Goal: Task Accomplishment & Management: Use online tool/utility

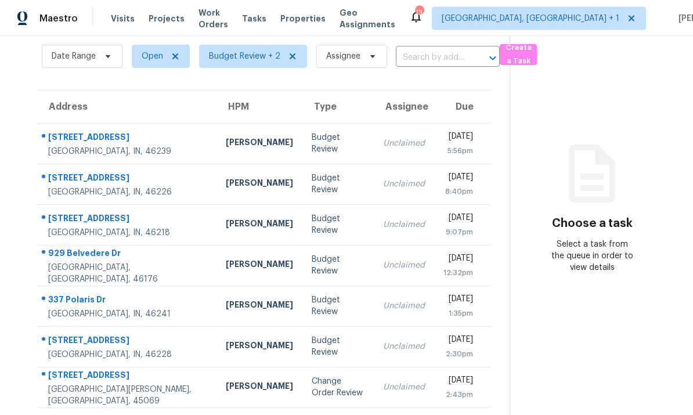
scroll to position [44, 0]
click at [226, 381] on div "[PERSON_NAME]" at bounding box center [259, 388] width 67 height 15
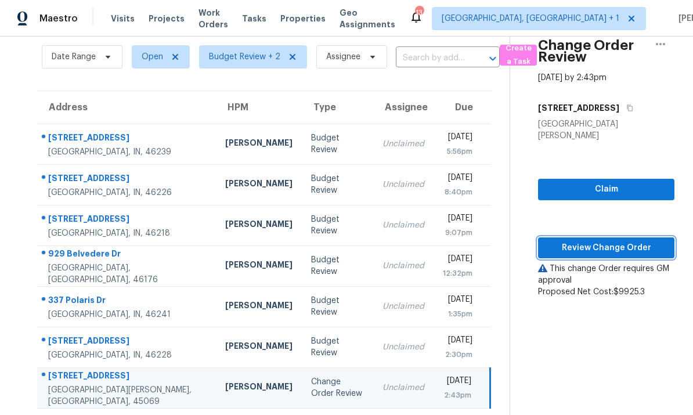
click at [595, 241] on span "Review Change Order" at bounding box center [607, 248] width 118 height 15
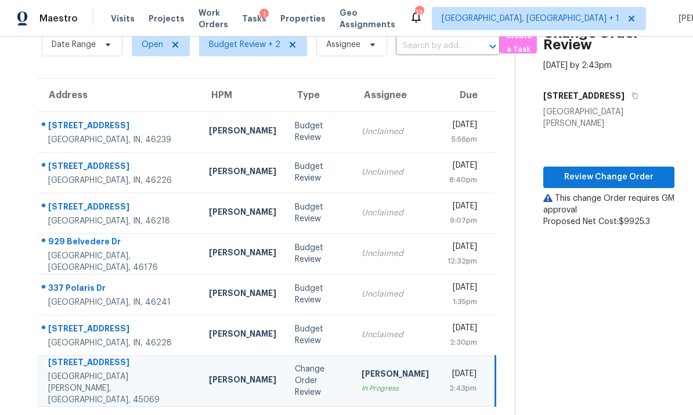
scroll to position [55, 0]
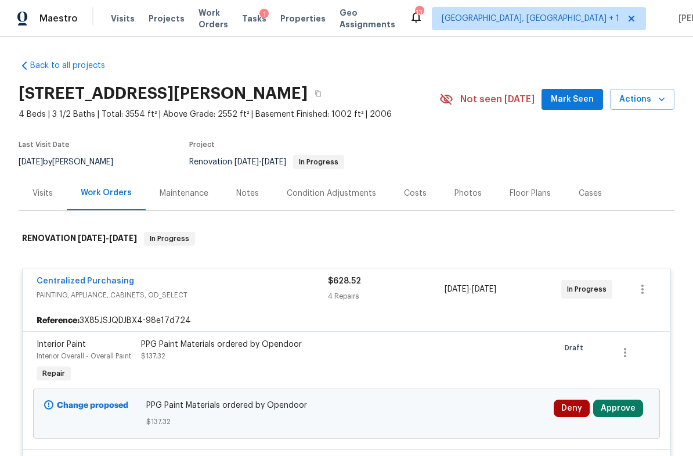
click at [249, 194] on div "Notes" at bounding box center [247, 194] width 23 height 12
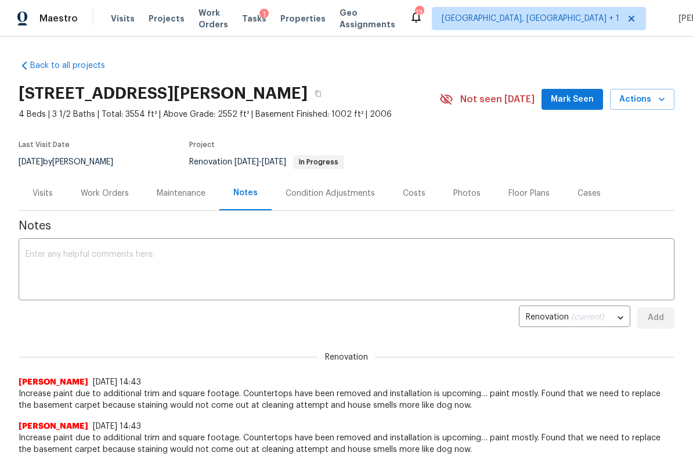
click at [114, 190] on div "Work Orders" at bounding box center [105, 194] width 48 height 12
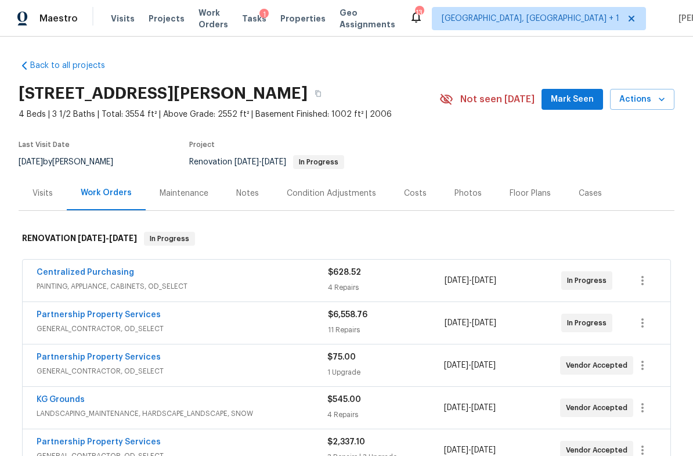
click at [166, 276] on div "Centralized Purchasing" at bounding box center [183, 274] width 292 height 14
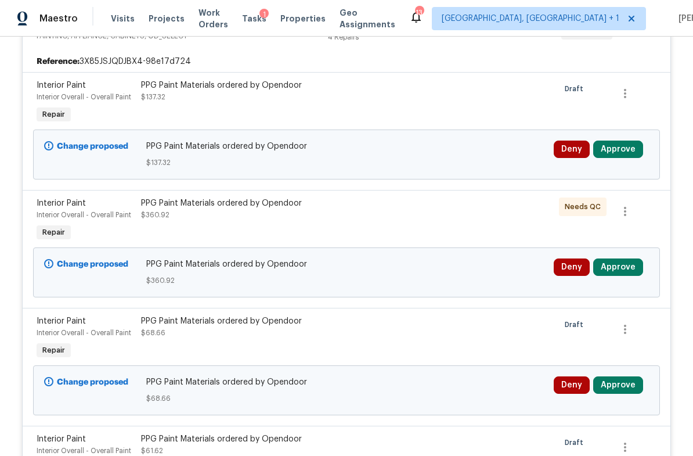
scroll to position [261, 0]
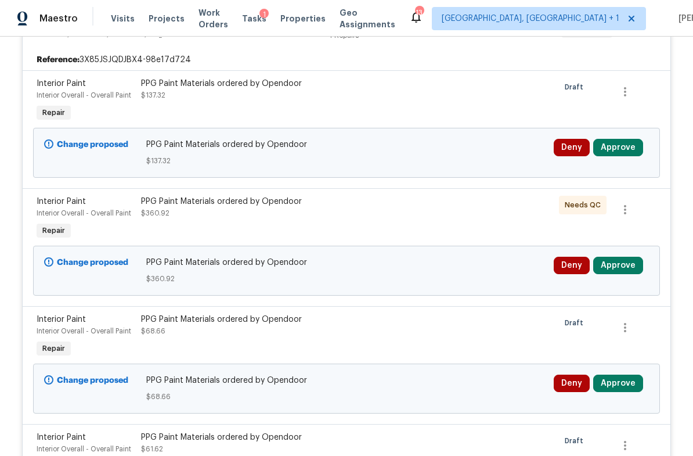
click at [623, 150] on button "Approve" at bounding box center [619, 147] width 50 height 17
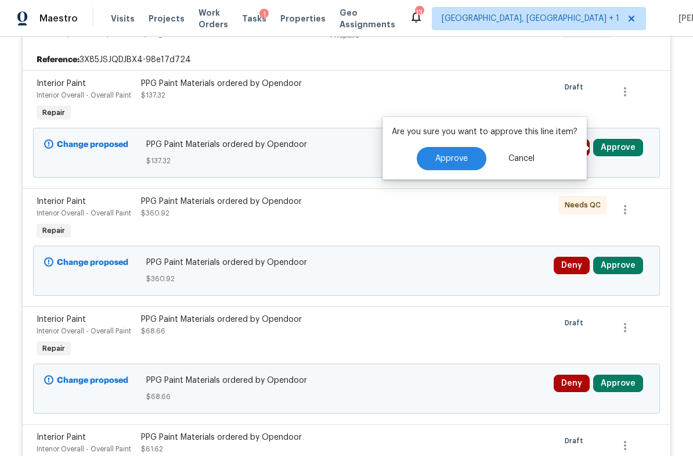
click at [450, 156] on span "Approve" at bounding box center [452, 158] width 33 height 9
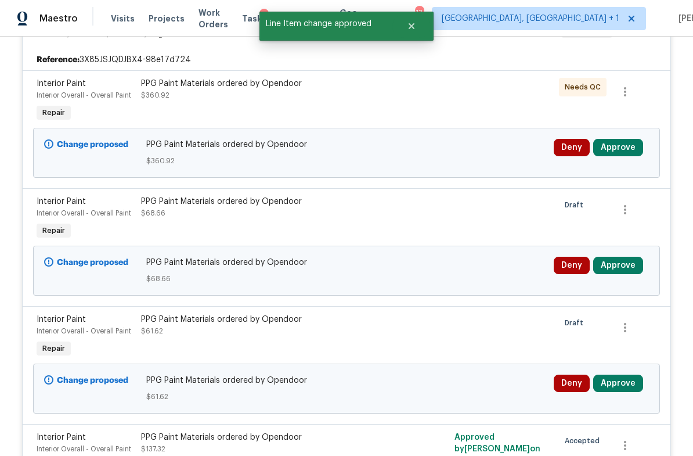
click at [622, 140] on button "Approve" at bounding box center [619, 147] width 50 height 17
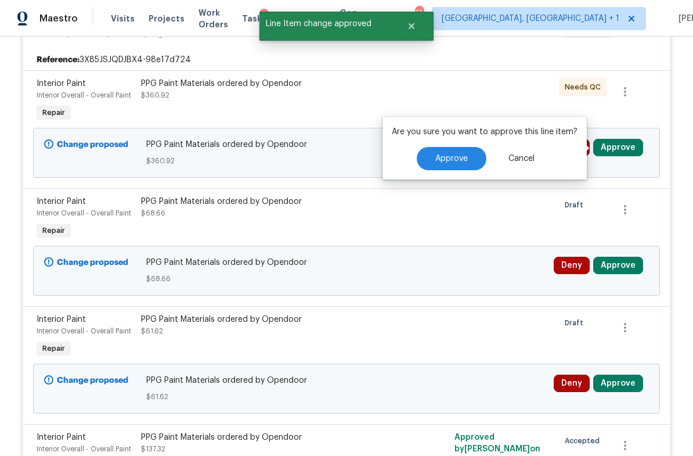
click at [457, 156] on span "Approve" at bounding box center [452, 158] width 33 height 9
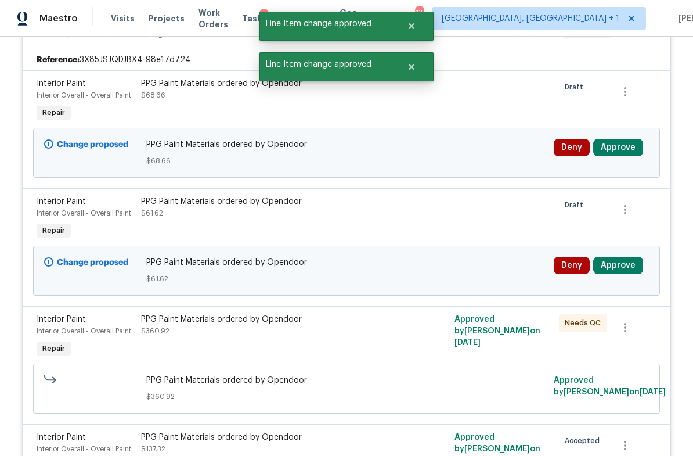
click at [616, 145] on button "Approve" at bounding box center [619, 147] width 50 height 17
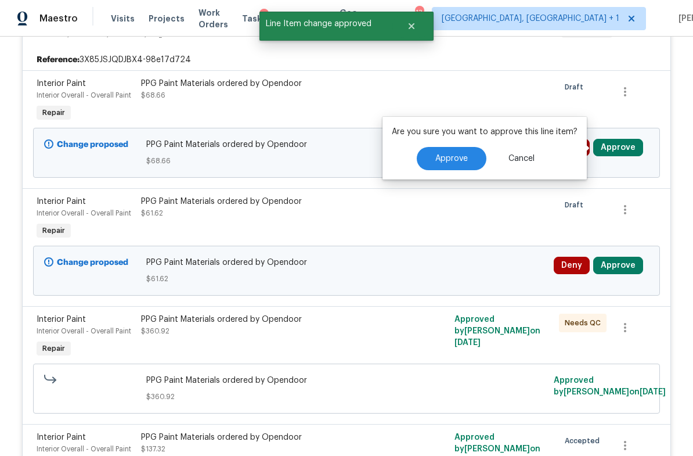
click at [458, 158] on span "Approve" at bounding box center [452, 158] width 33 height 9
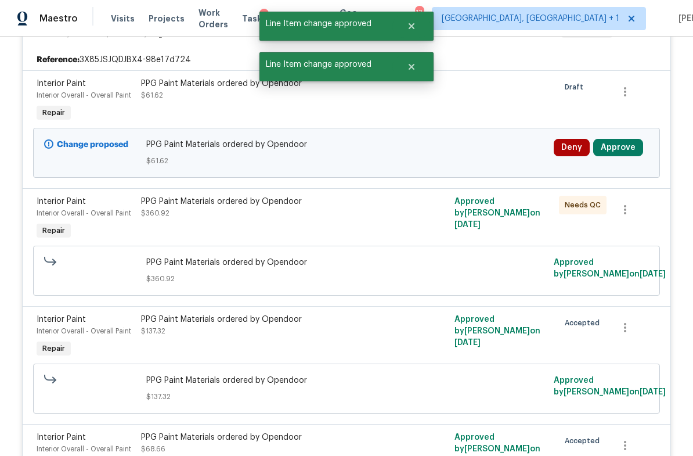
click at [607, 144] on button "Approve" at bounding box center [619, 147] width 50 height 17
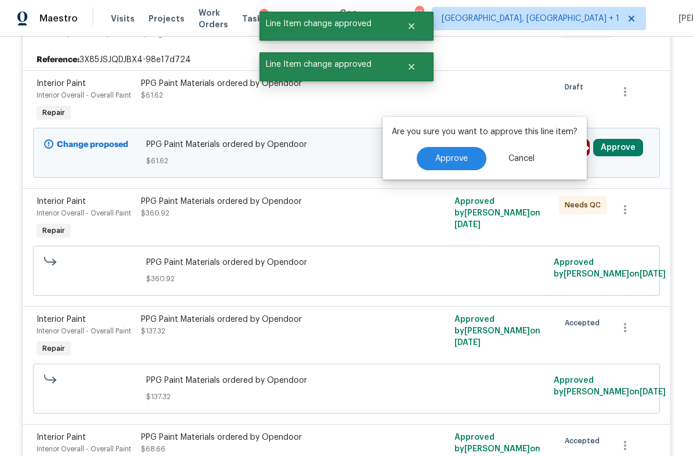
click at [458, 152] on button "Approve" at bounding box center [452, 158] width 70 height 23
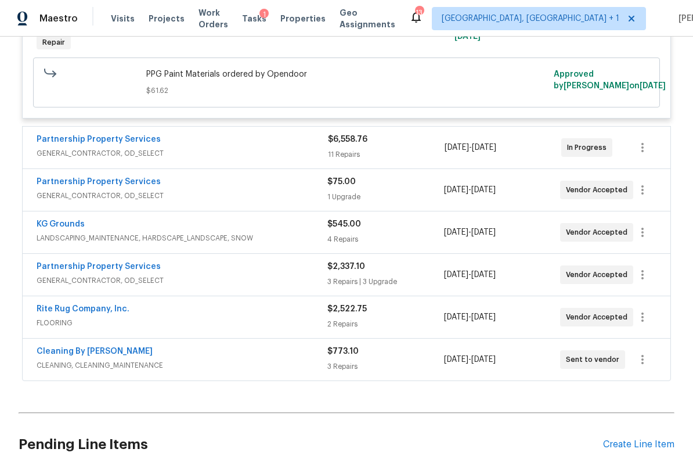
scroll to position [681, 0]
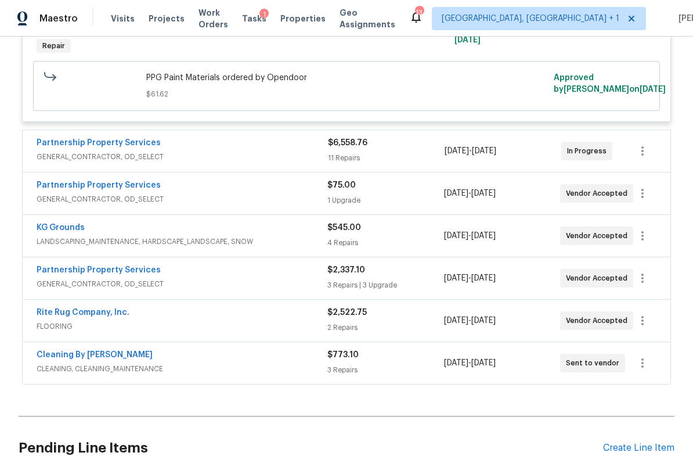
click at [208, 157] on span "GENERAL_CONTRACTOR, OD_SELECT" at bounding box center [183, 157] width 292 height 12
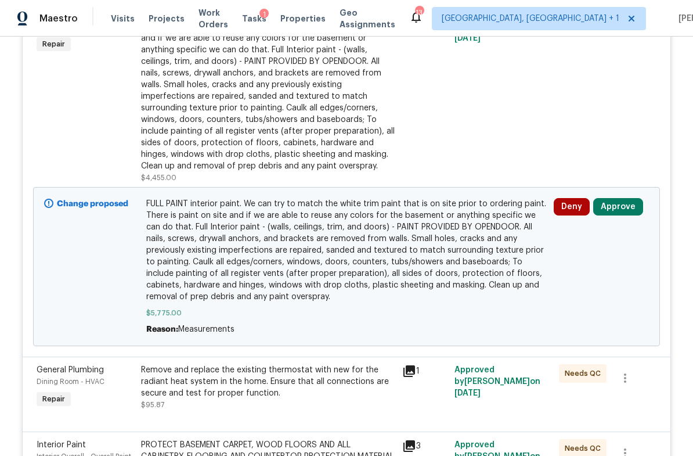
scroll to position [865, 0]
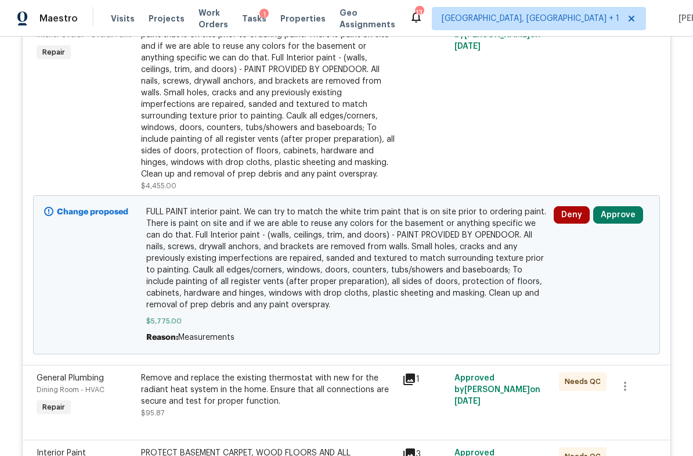
click at [623, 222] on button "Approve" at bounding box center [619, 214] width 50 height 17
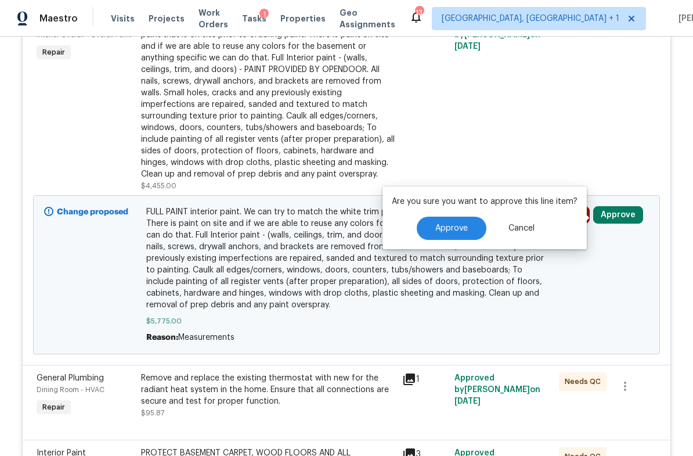
click at [451, 223] on button "Approve" at bounding box center [452, 228] width 70 height 23
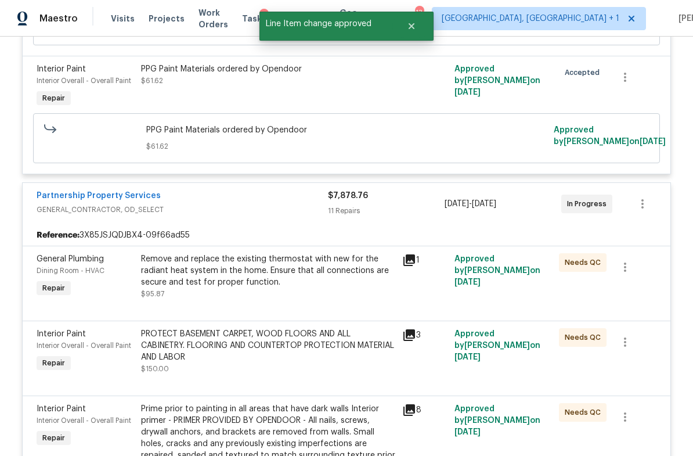
scroll to position [609, 0]
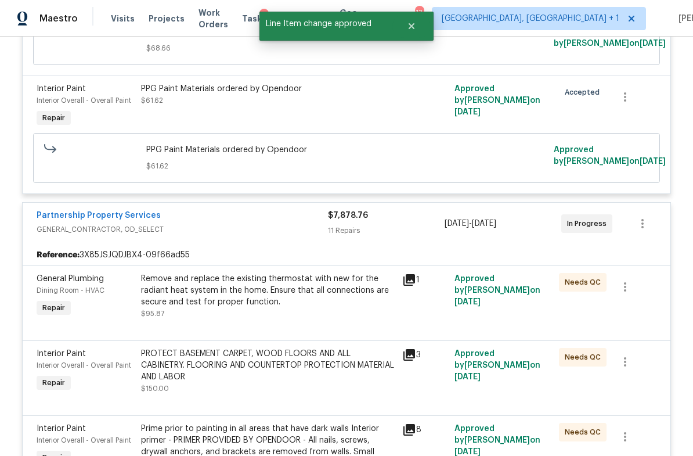
click at [215, 233] on span "GENERAL_CONTRACTOR, OD_SELECT" at bounding box center [183, 230] width 292 height 12
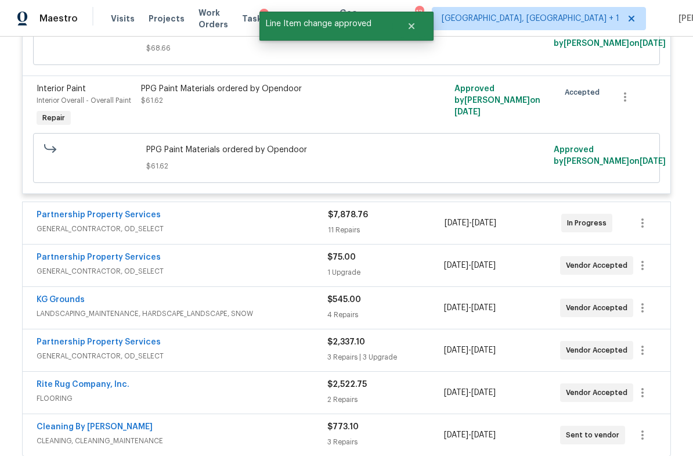
click at [209, 268] on span "GENERAL_CONTRACTOR, OD_SELECT" at bounding box center [182, 271] width 291 height 12
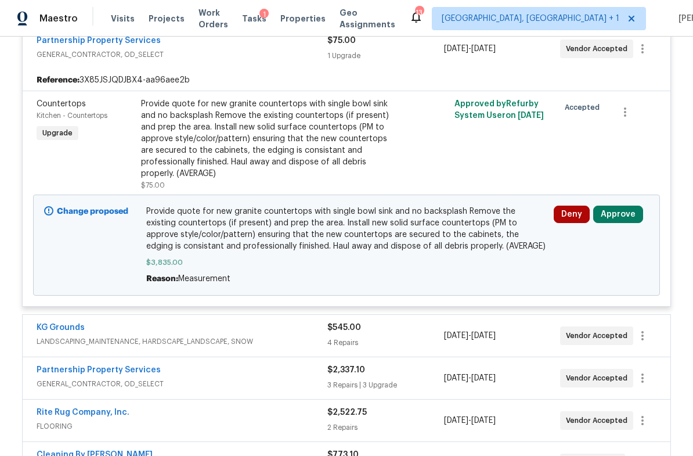
scroll to position [833, 0]
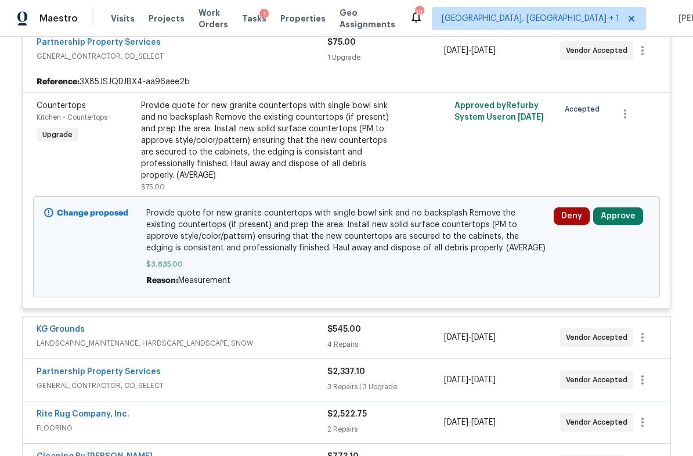
click at [621, 222] on button "Approve" at bounding box center [619, 215] width 50 height 17
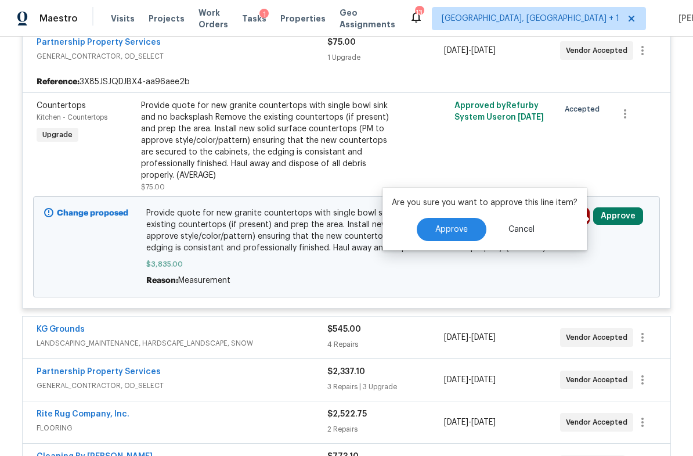
click at [453, 228] on span "Approve" at bounding box center [452, 229] width 33 height 9
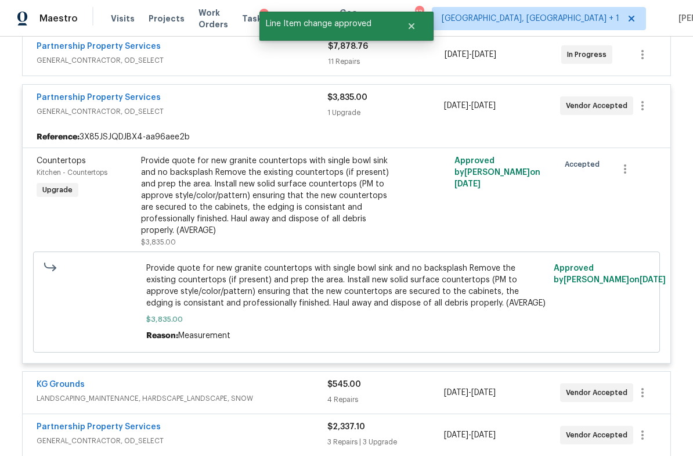
scroll to position [696, 0]
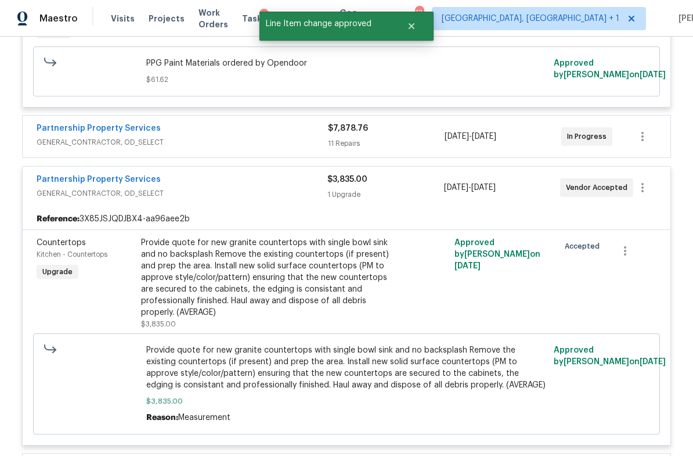
click at [200, 187] on div "Partnership Property Services" at bounding box center [182, 181] width 291 height 14
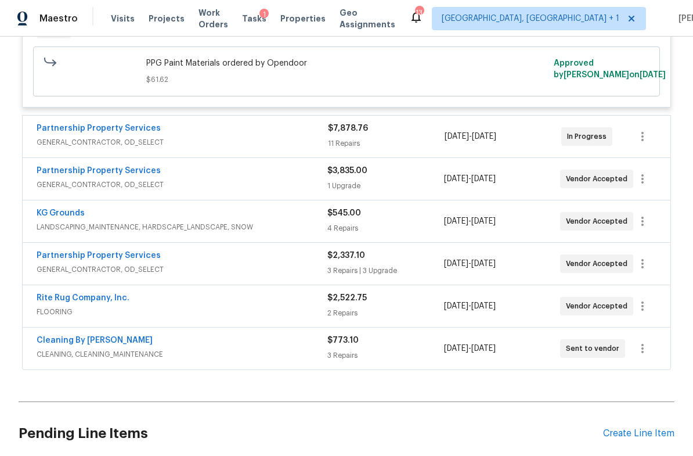
click at [160, 221] on div "KG Grounds" at bounding box center [182, 214] width 291 height 14
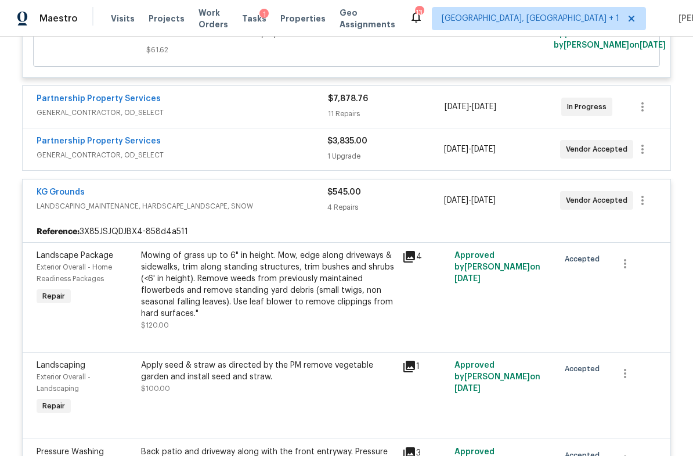
scroll to position [657, 0]
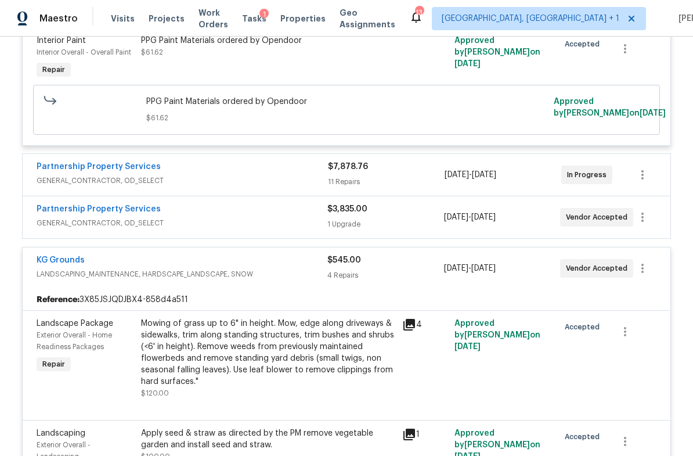
click at [158, 268] on div "KG Grounds" at bounding box center [182, 261] width 291 height 14
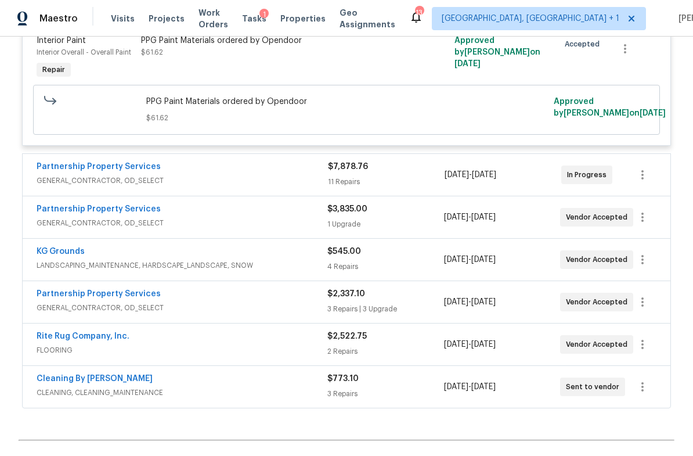
click at [199, 300] on div "Partnership Property Services" at bounding box center [182, 295] width 291 height 14
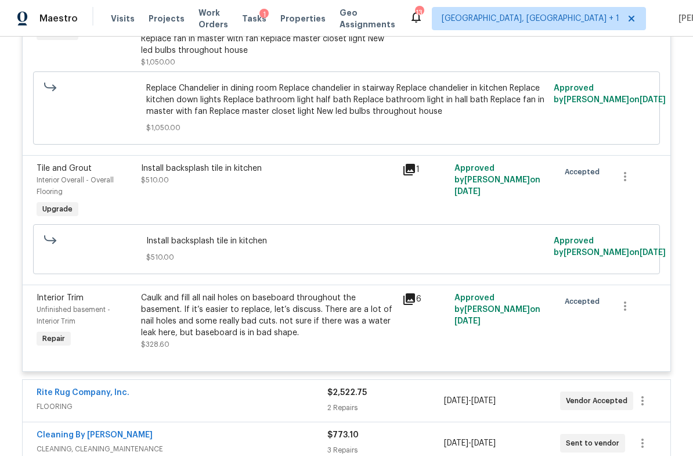
scroll to position [1429, 0]
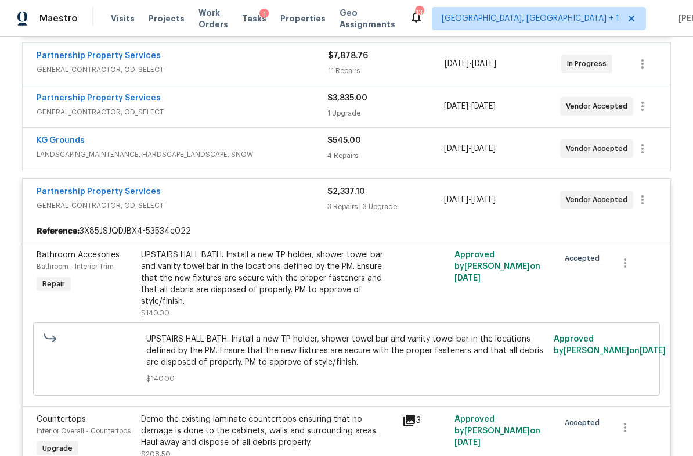
click at [200, 202] on span "GENERAL_CONTRACTOR, OD_SELECT" at bounding box center [182, 206] width 291 height 12
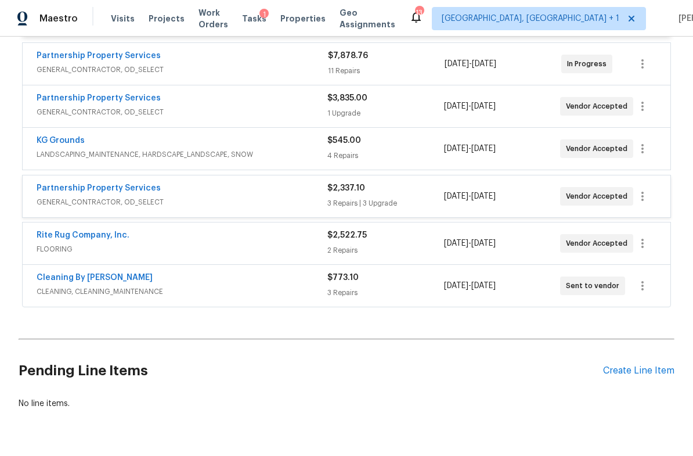
scroll to position [764, 0]
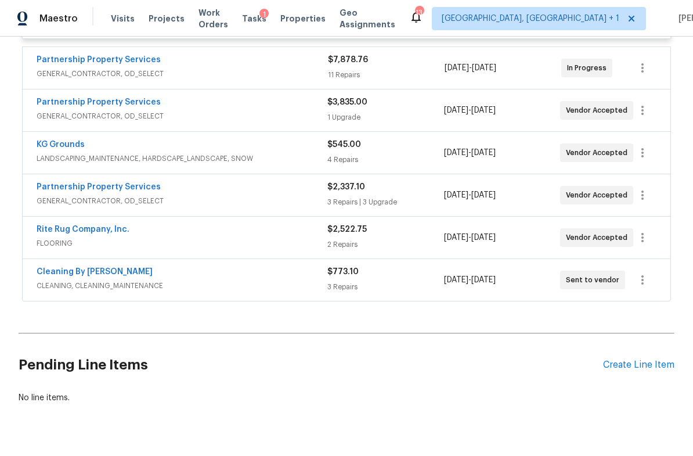
click at [168, 242] on span "FLOORING" at bounding box center [182, 244] width 291 height 12
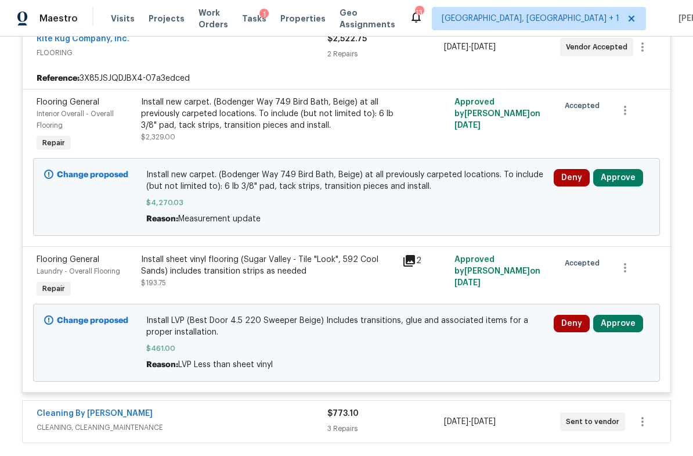
scroll to position [965, 0]
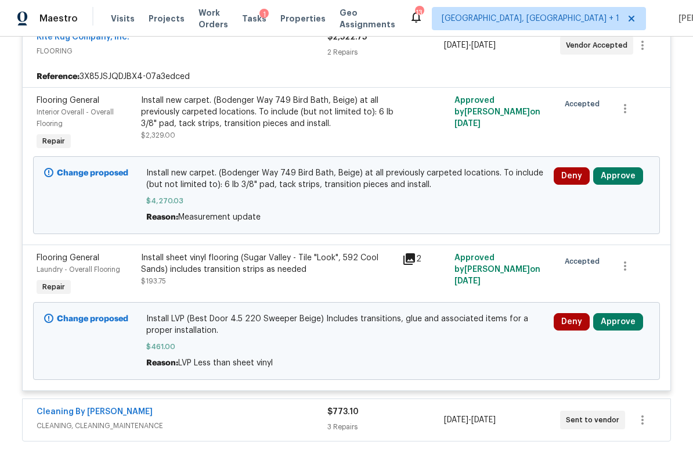
click at [623, 183] on button "Approve" at bounding box center [619, 175] width 50 height 17
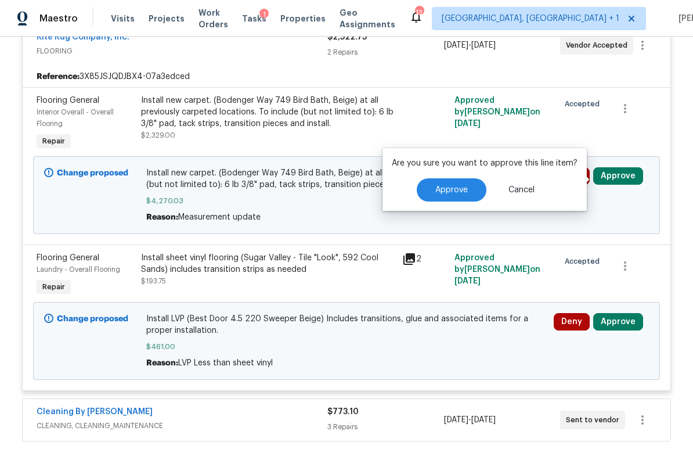
click at [461, 189] on span "Approve" at bounding box center [452, 190] width 33 height 9
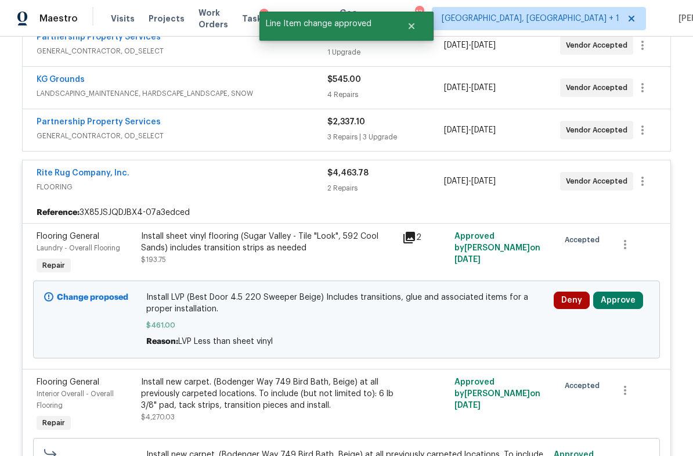
scroll to position [875, 0]
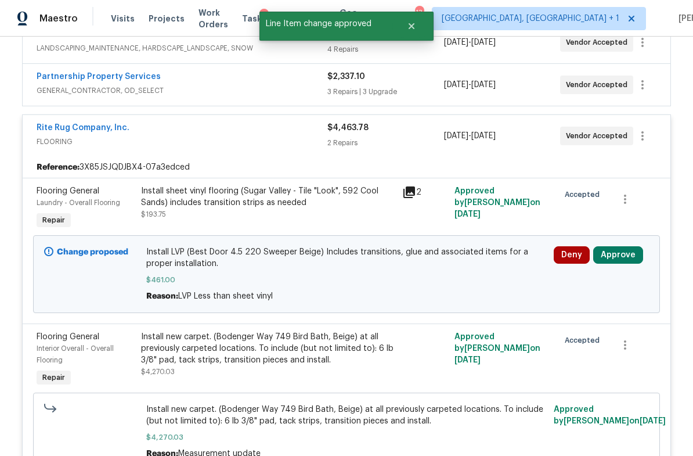
click at [627, 258] on button "Approve" at bounding box center [619, 254] width 50 height 17
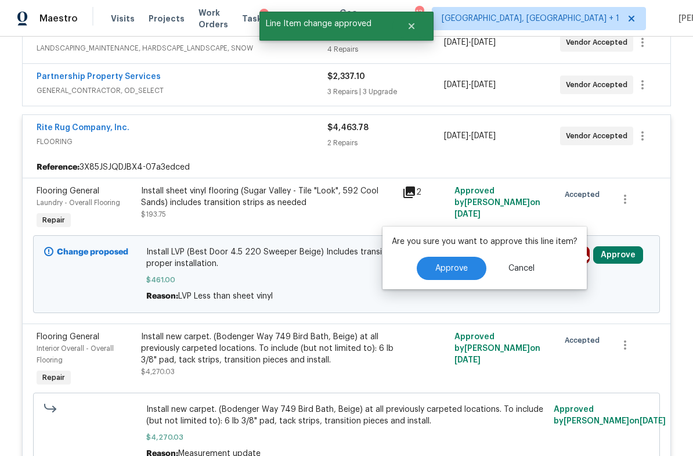
click at [453, 269] on span "Approve" at bounding box center [452, 268] width 33 height 9
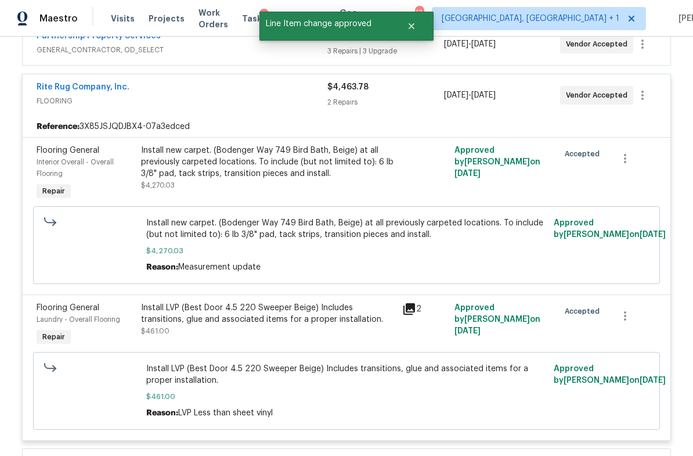
scroll to position [744, 0]
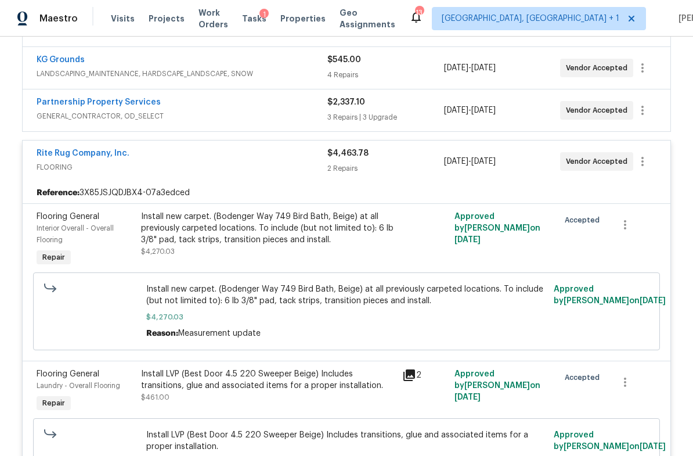
click at [159, 159] on div "Rite Rug Company, Inc." at bounding box center [182, 155] width 291 height 14
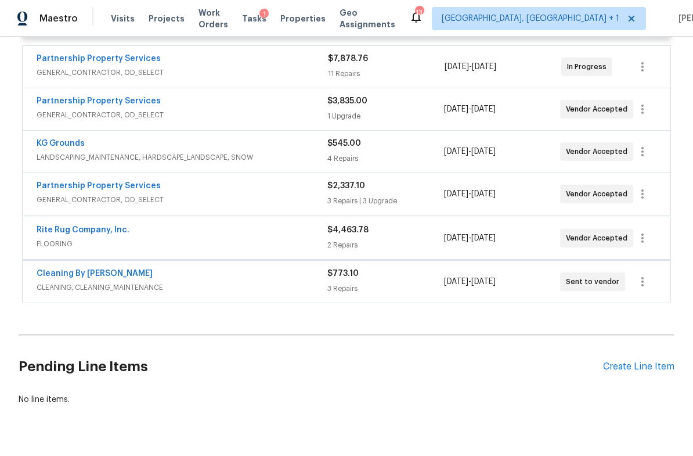
scroll to position [592, 0]
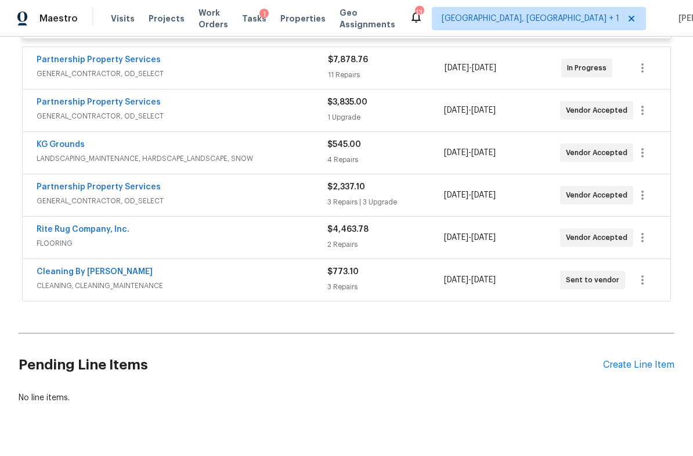
click at [179, 280] on div "Cleaning By Carrie" at bounding box center [182, 273] width 291 height 14
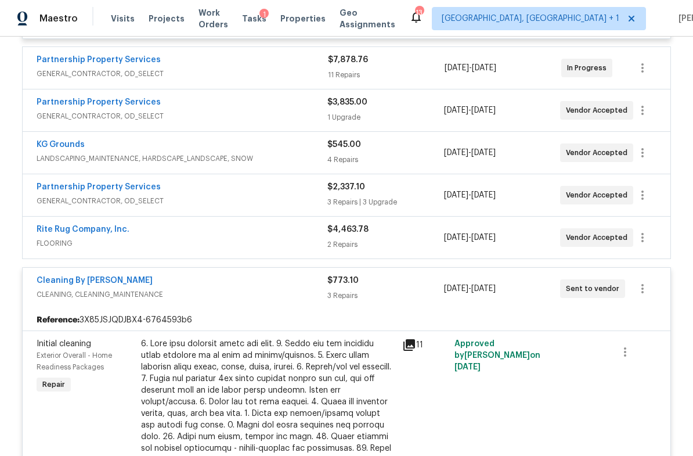
click at [185, 284] on div "Cleaning By Carrie" at bounding box center [182, 282] width 291 height 14
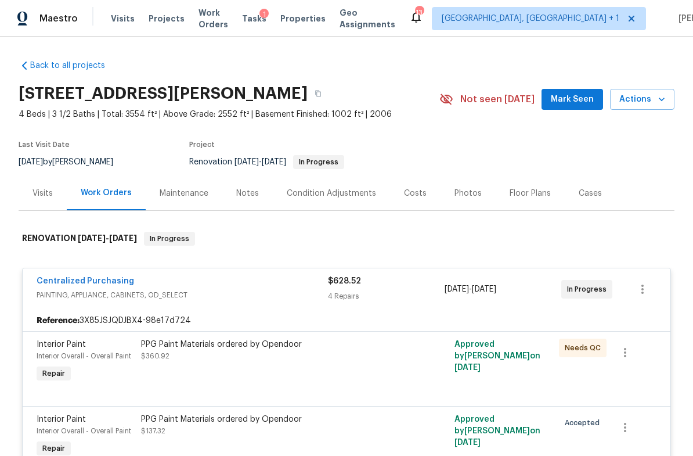
scroll to position [0, 0]
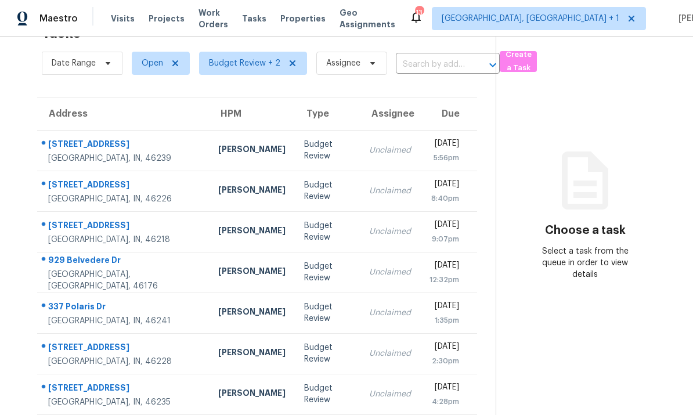
scroll to position [37, 0]
